Goal: Task Accomplishment & Management: Use online tool/utility

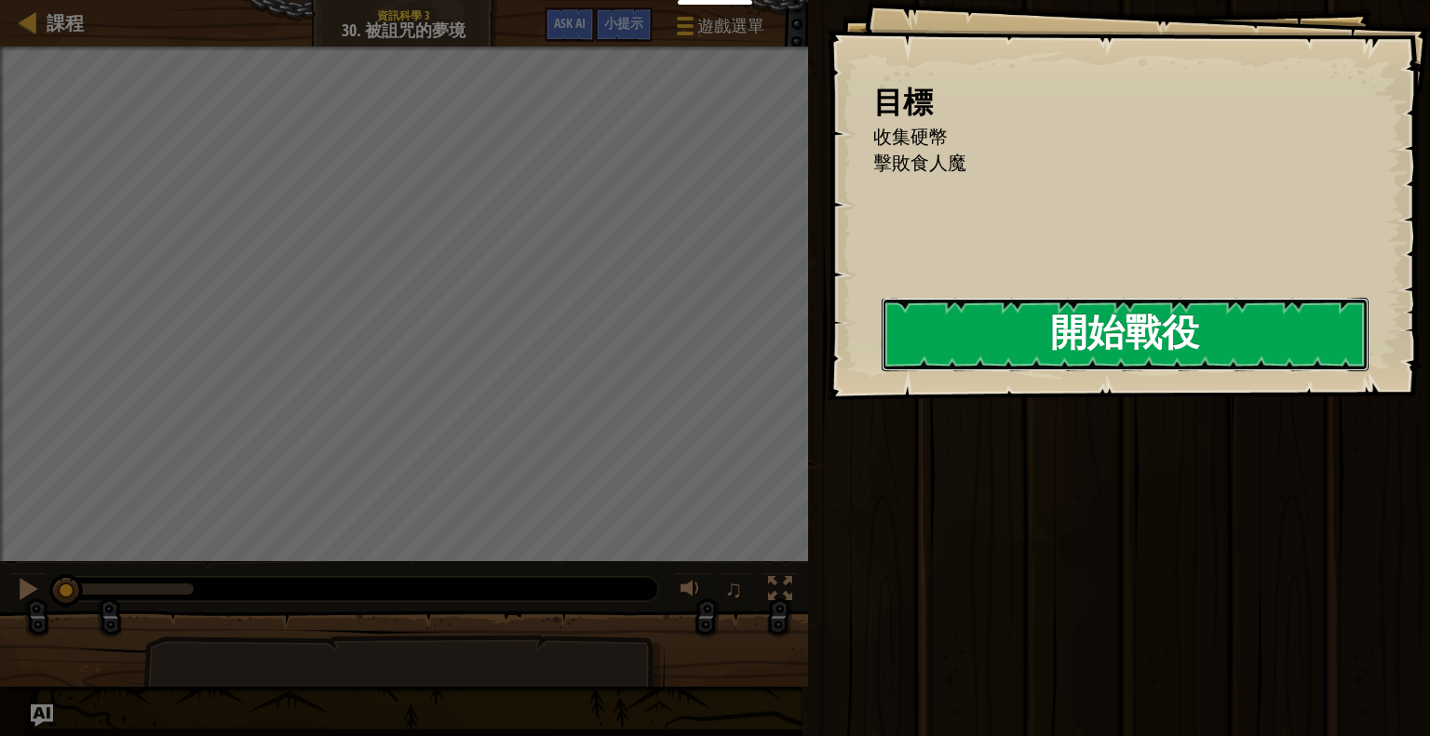
click at [899, 347] on button "開始戰役" at bounding box center [1125, 335] width 487 height 74
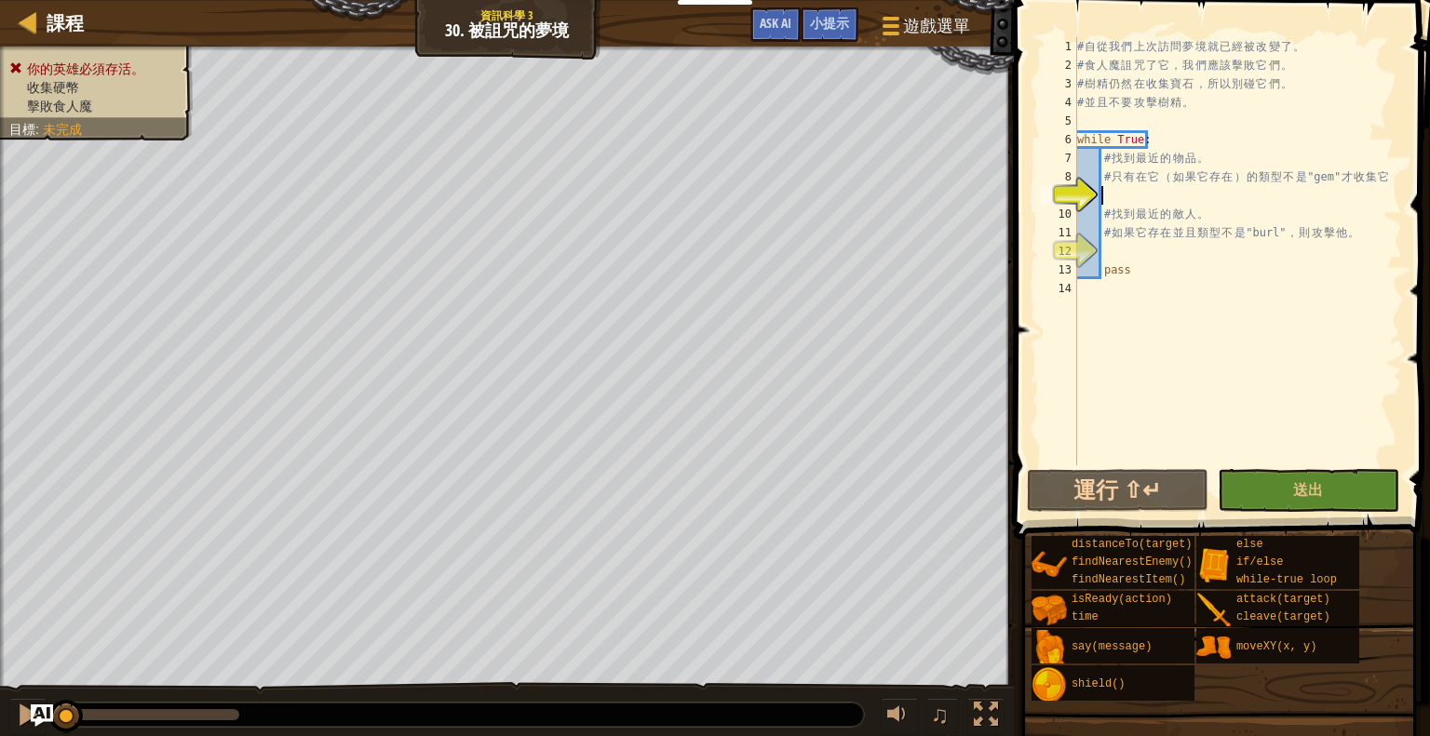
click at [1027, 236] on div "課程 資訊科學 3 30. 被詛咒的夢境 遊戲選單 完成 小提示 Ask AI 1 ההההההההההההההההההההההההההההההההההההה…" at bounding box center [715, 368] width 1430 height 736
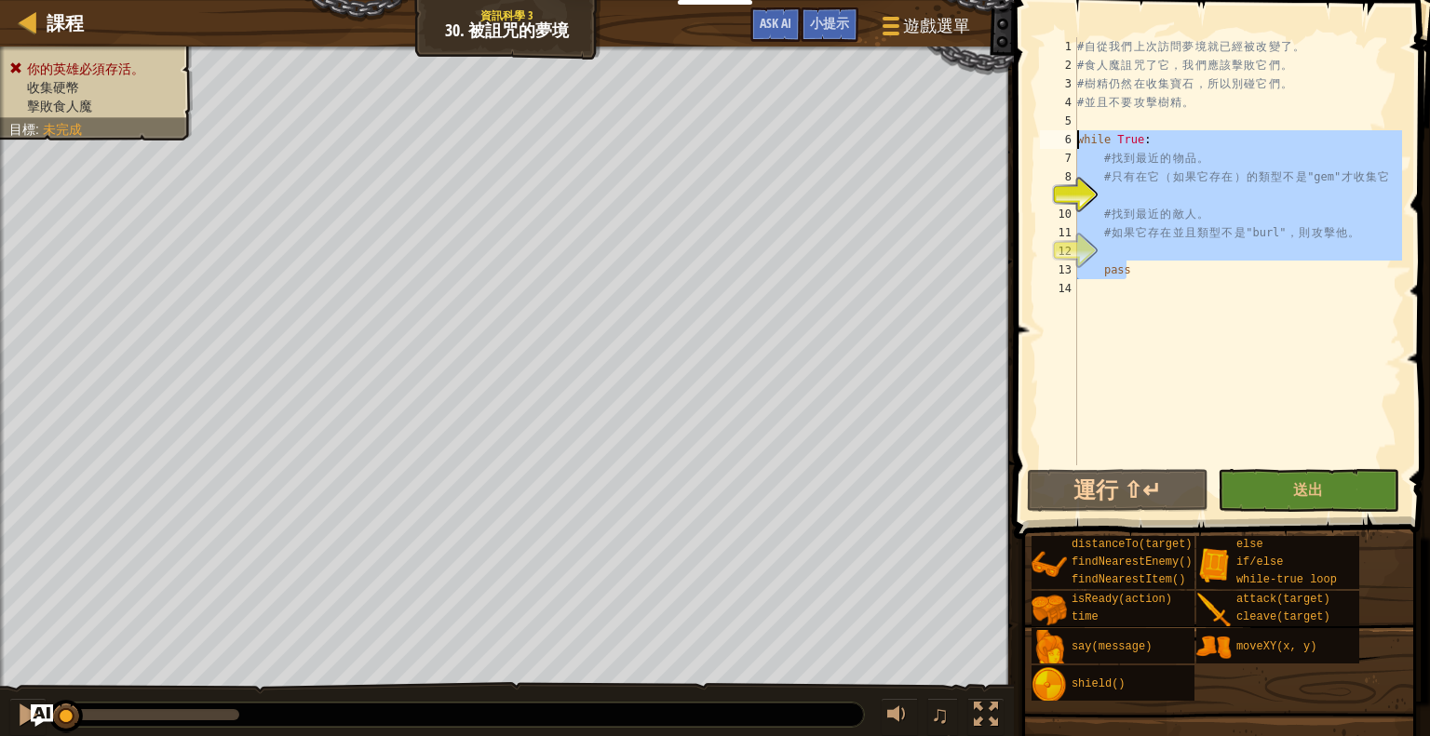
drag, startPoint x: 1151, startPoint y: 275, endPoint x: 1073, endPoint y: 141, distance: 155.2
click at [1073, 141] on div "1 2 3 4 5 6 7 8 9 10 11 12 13 14 # 自 從 我 們 上 次 訪 問 夢 境 就 已 經 被 改 變 了 。 # 食 人 魔 …" at bounding box center [1219, 251] width 366 height 428
paste textarea "hero.attack(enemy)"
type textarea "hero.attack(enemy)"
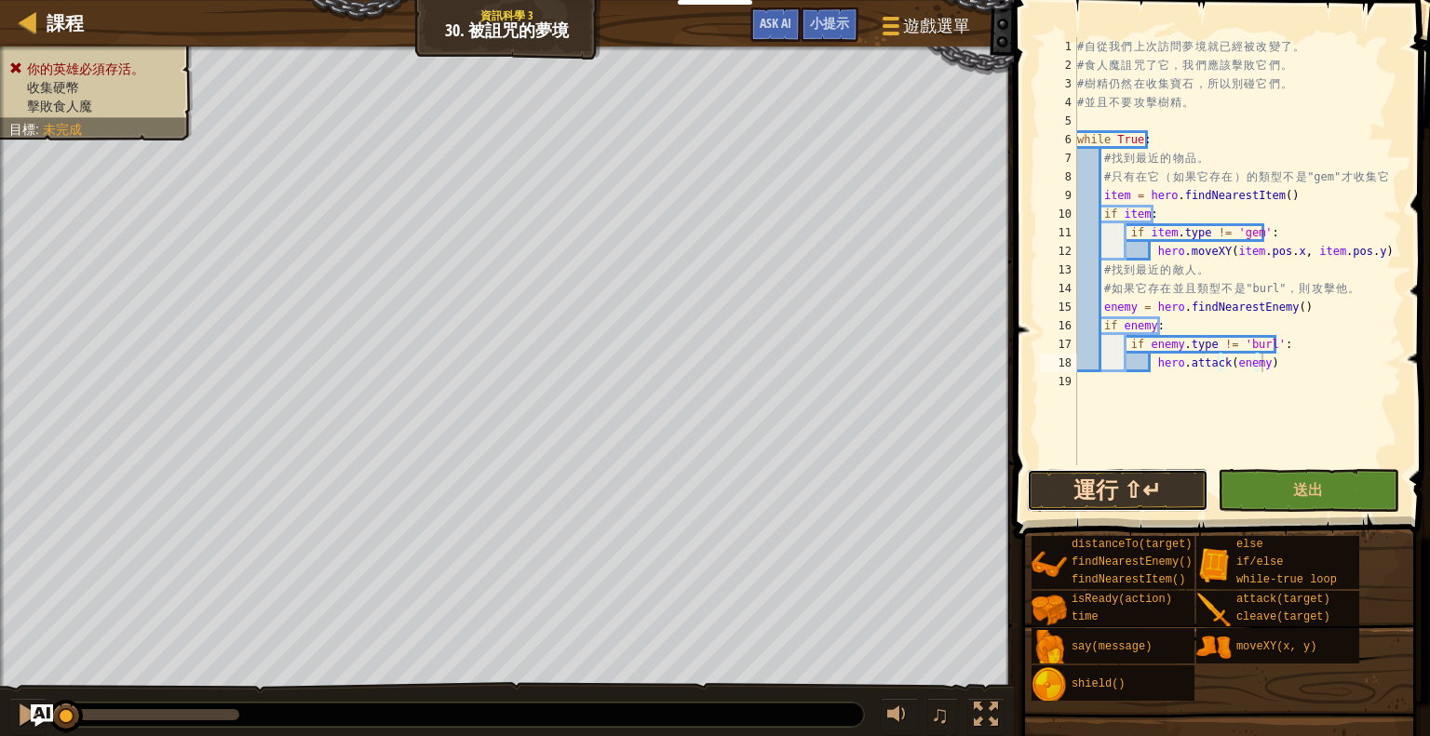
click at [1137, 486] on button "運行 ⇧↵" at bounding box center [1118, 490] width 182 height 43
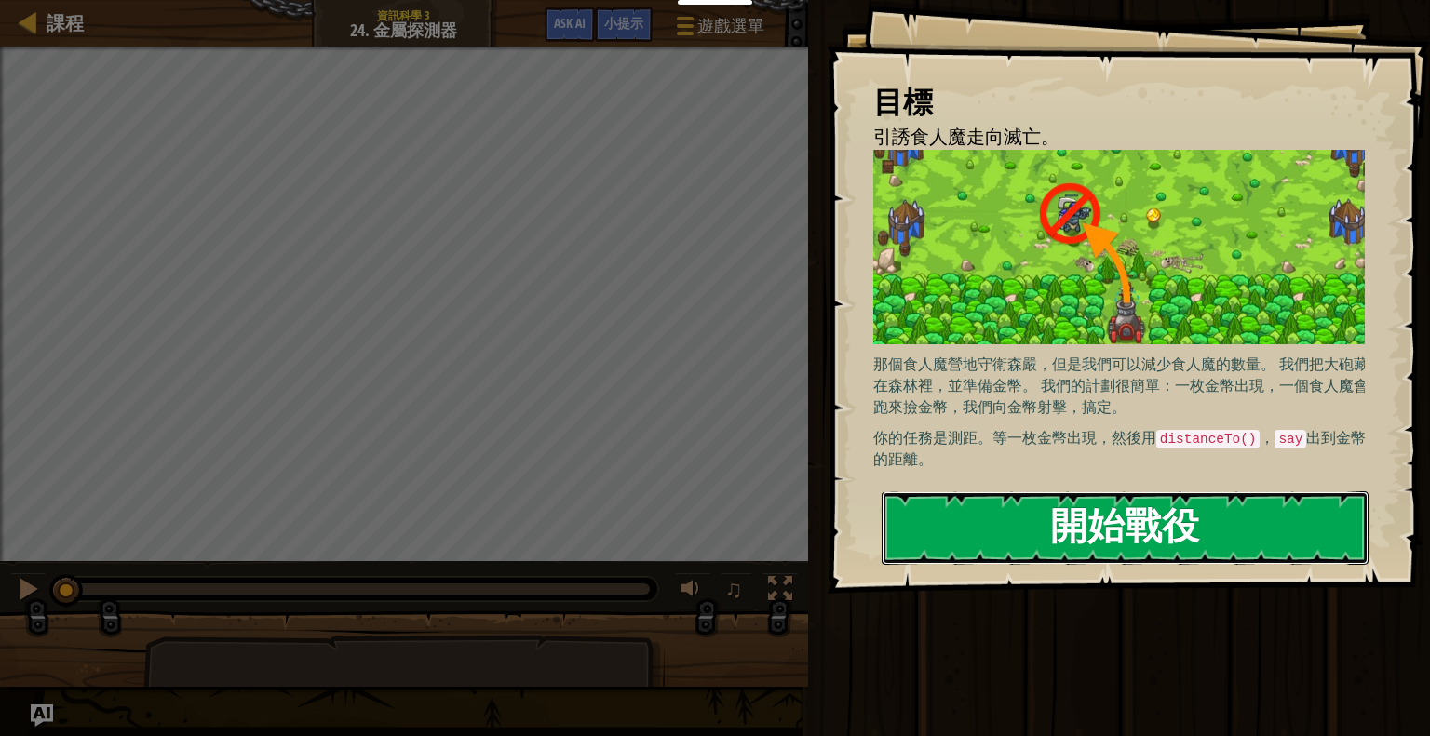
click at [1087, 532] on button "開始戰役" at bounding box center [1125, 528] width 487 height 74
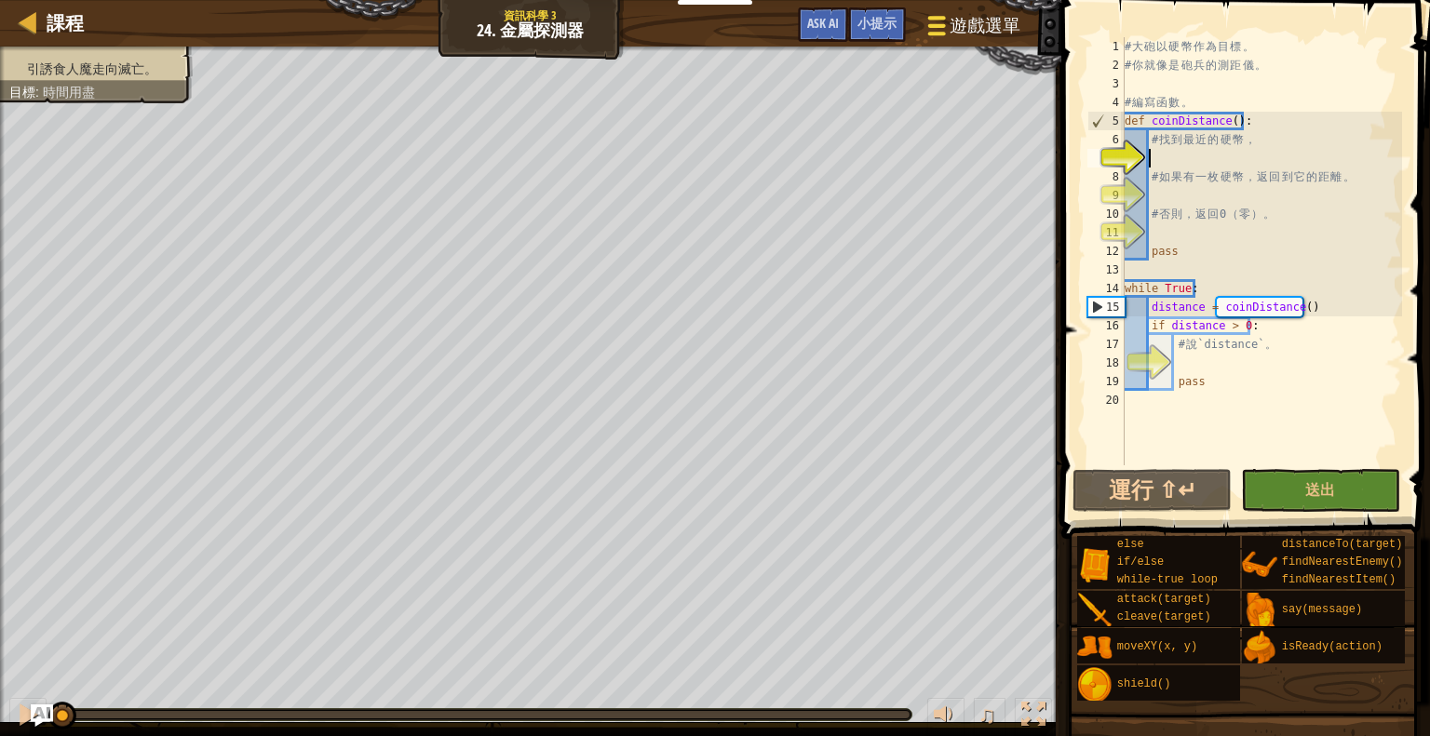
click at [977, 16] on span "遊戲選單" at bounding box center [984, 25] width 71 height 25
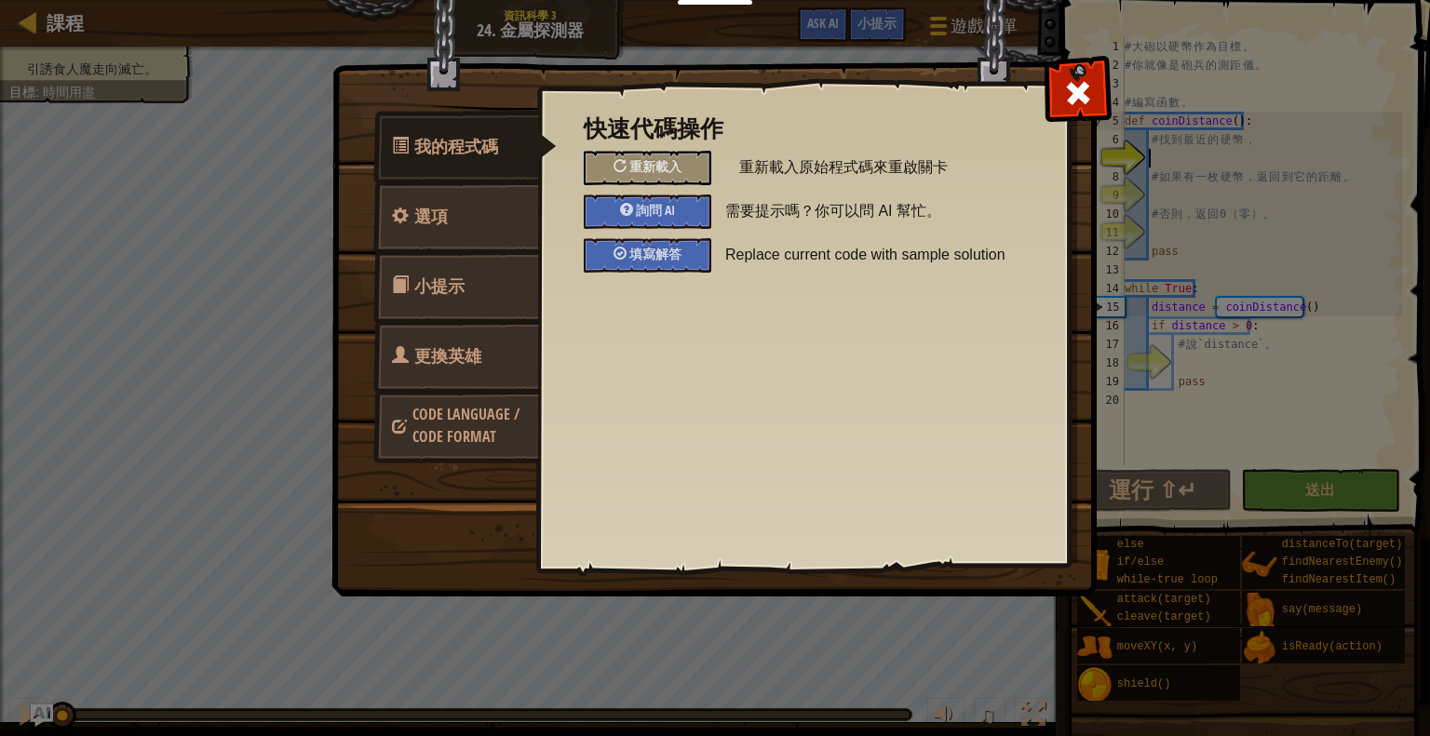
click at [506, 276] on link "小提示" at bounding box center [456, 286] width 166 height 73
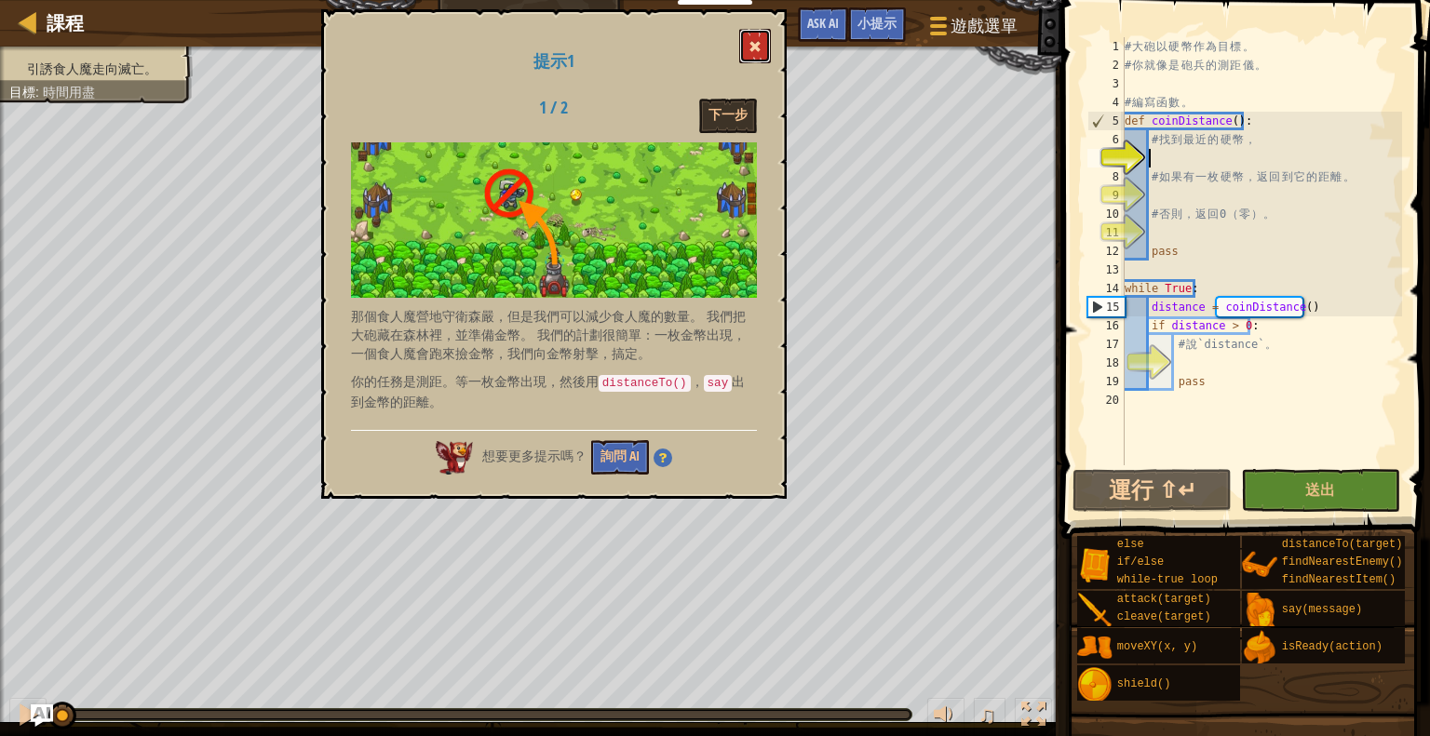
click at [751, 33] on button at bounding box center [755, 46] width 32 height 34
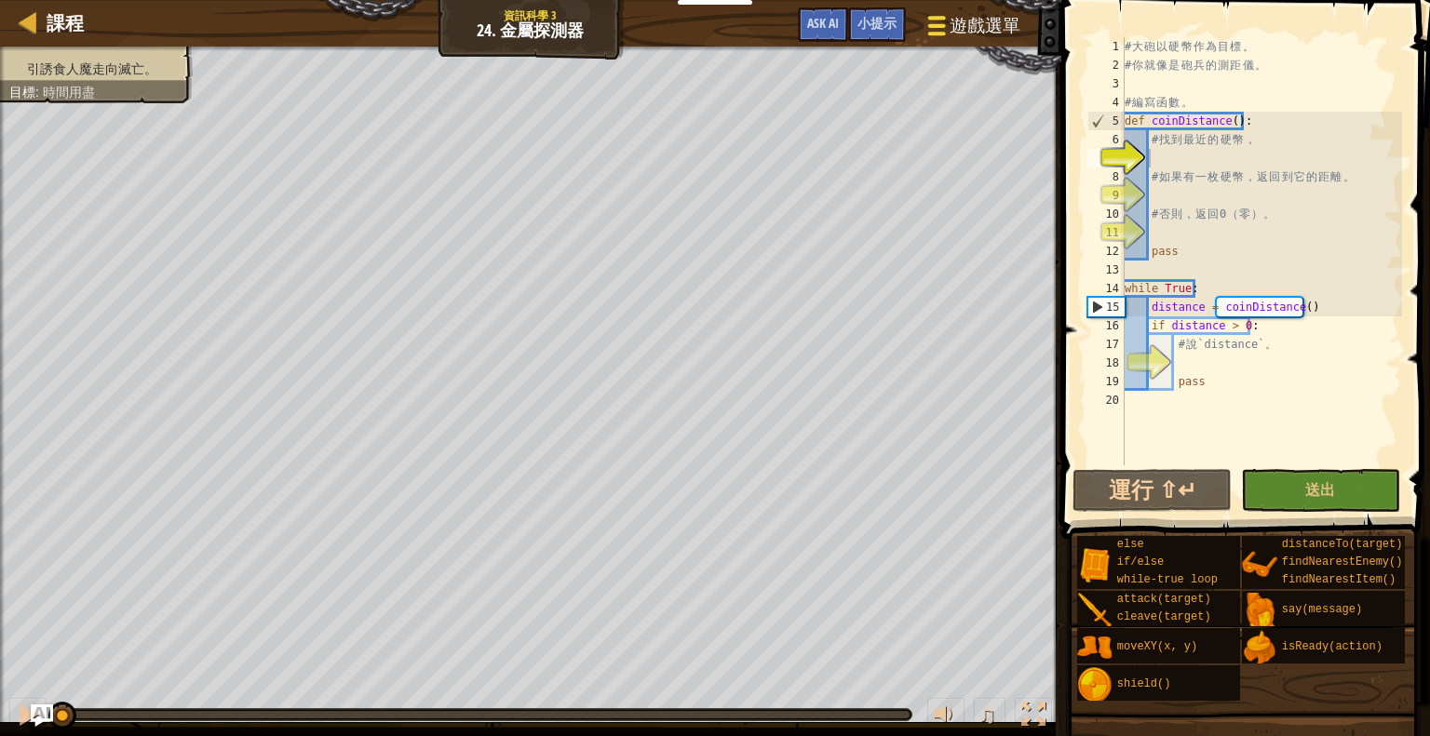
click at [993, 15] on span "遊戲選單" at bounding box center [984, 25] width 71 height 25
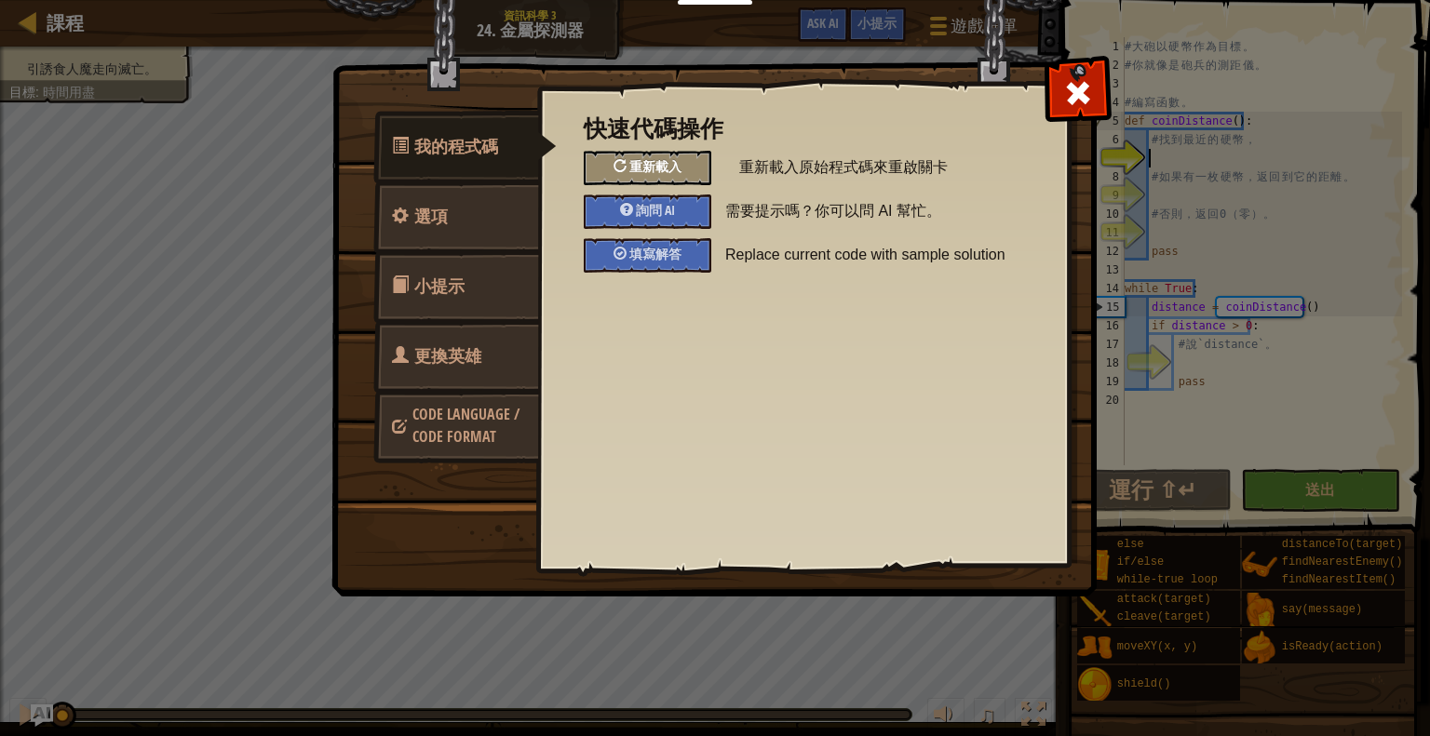
click at [631, 170] on span "重新載入" at bounding box center [655, 166] width 52 height 18
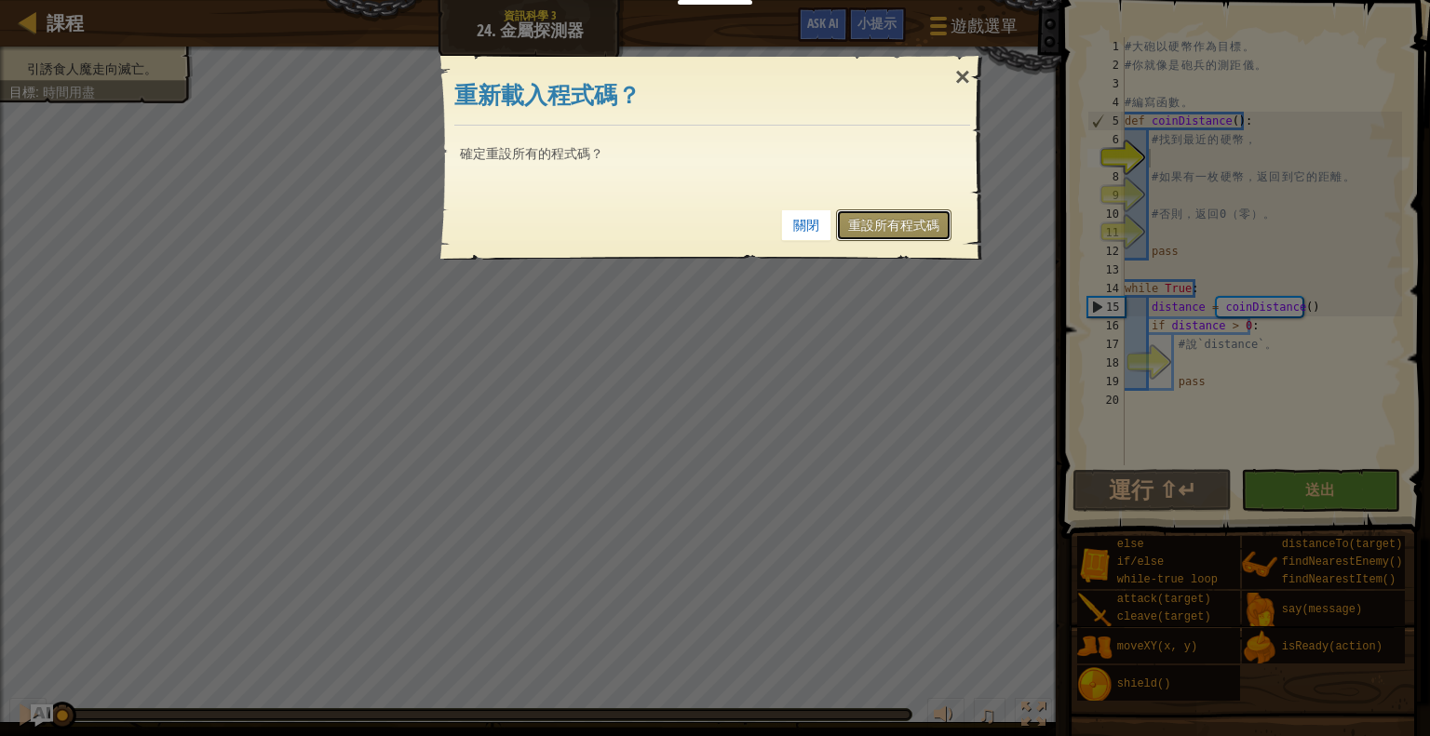
click at [909, 230] on link "重設所有程式碼" at bounding box center [893, 225] width 115 height 32
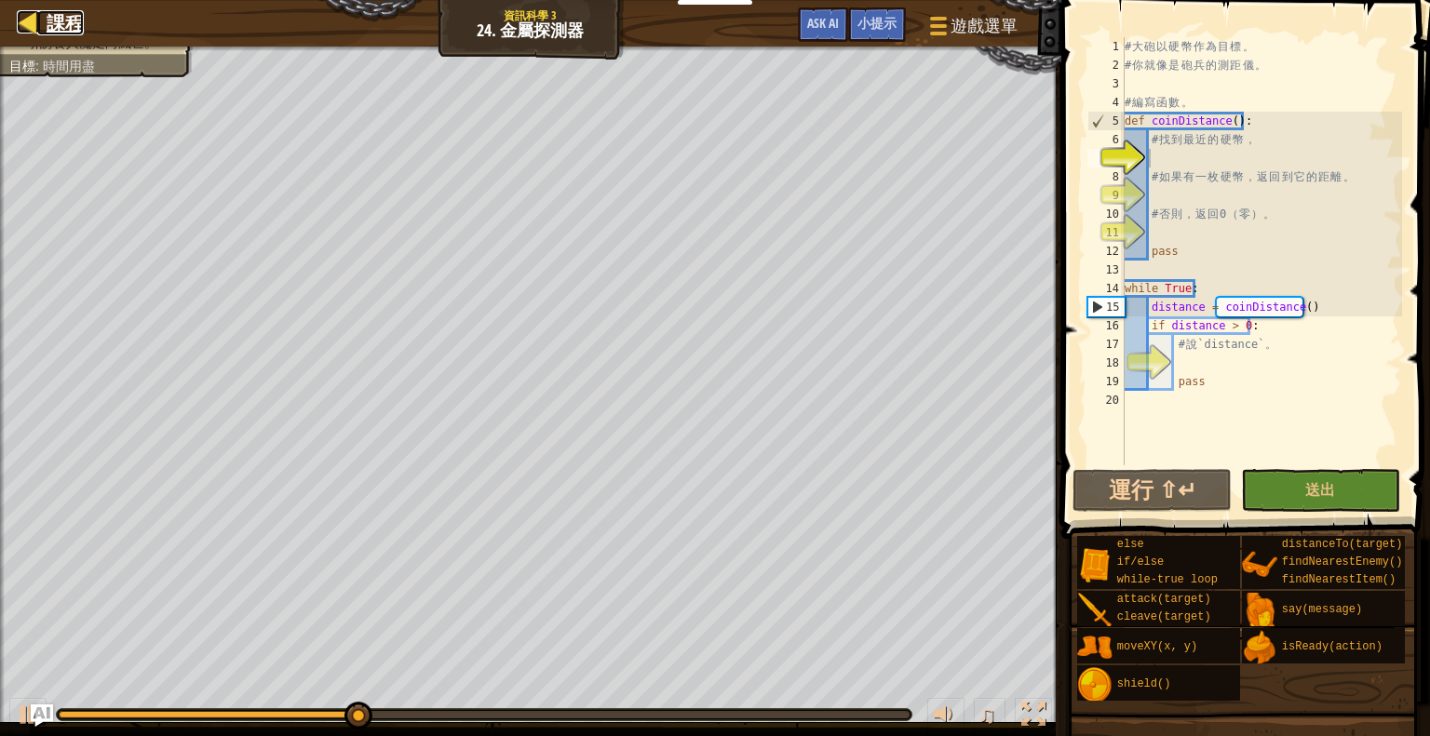
click at [41, 32] on link "課程" at bounding box center [60, 22] width 47 height 25
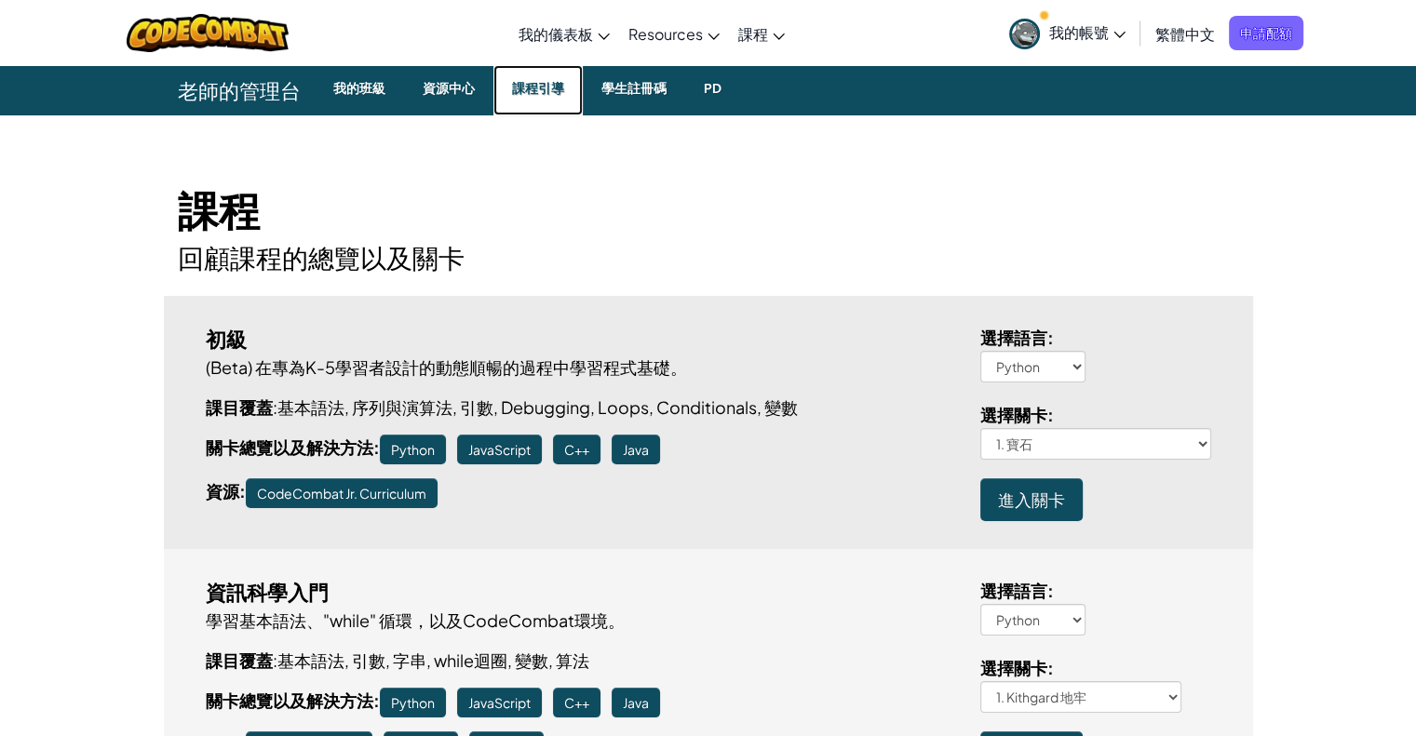
click at [562, 80] on link "課程引導" at bounding box center [537, 90] width 89 height 50
